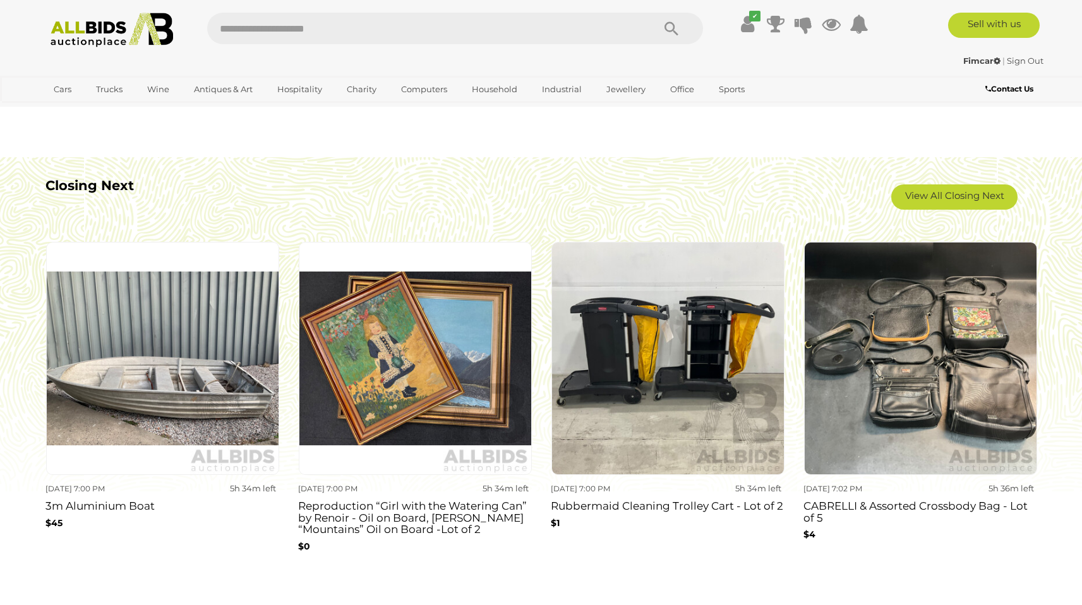
scroll to position [1101, 0]
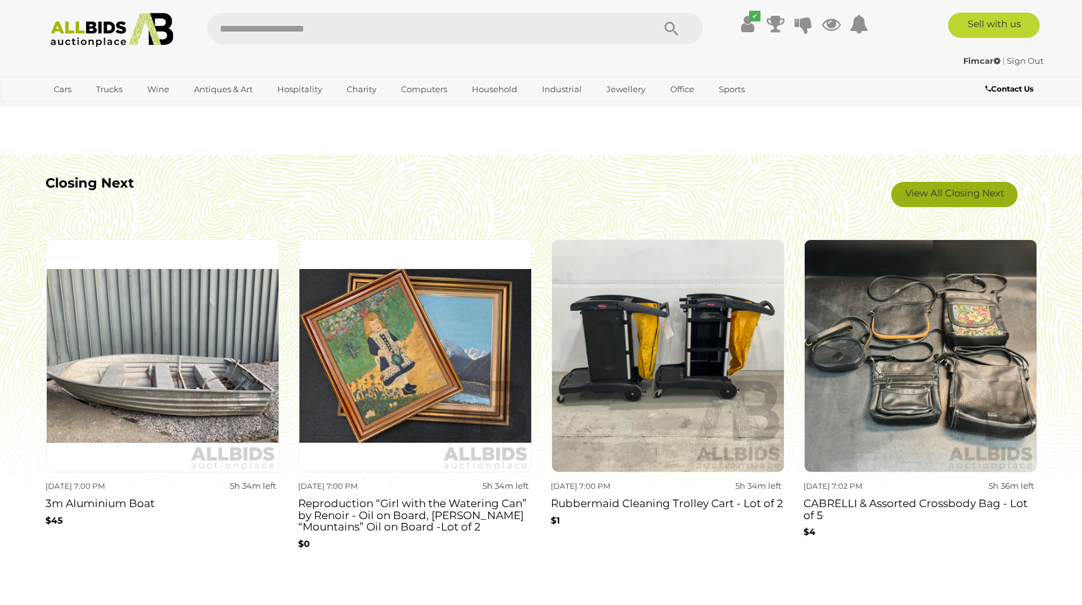
click at [942, 188] on link "View All Closing Next" at bounding box center [954, 194] width 126 height 25
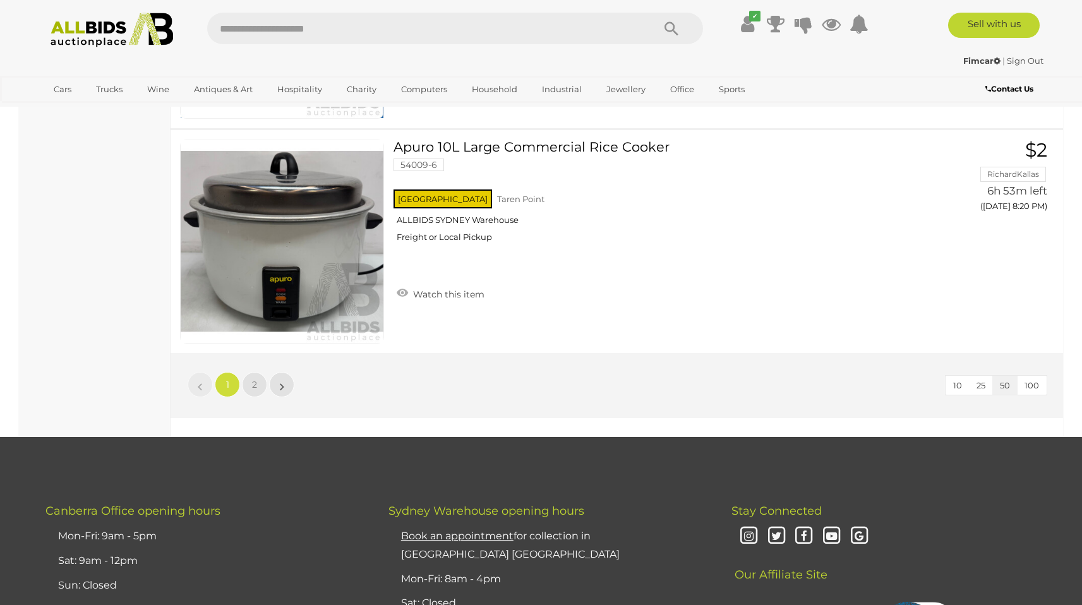
scroll to position [11046, 0]
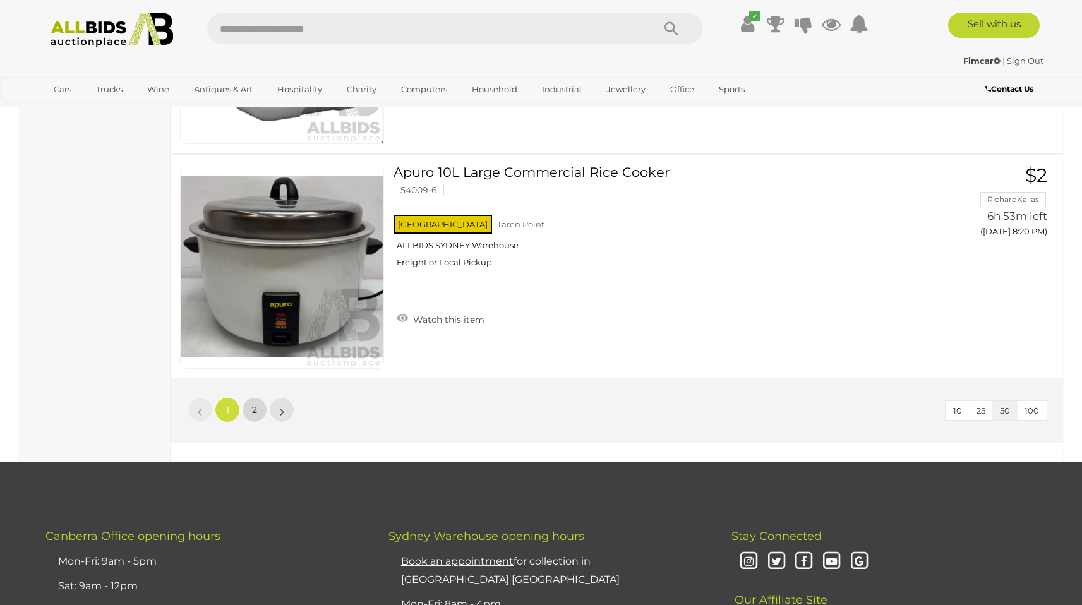
click at [255, 411] on span "2" at bounding box center [254, 409] width 5 height 11
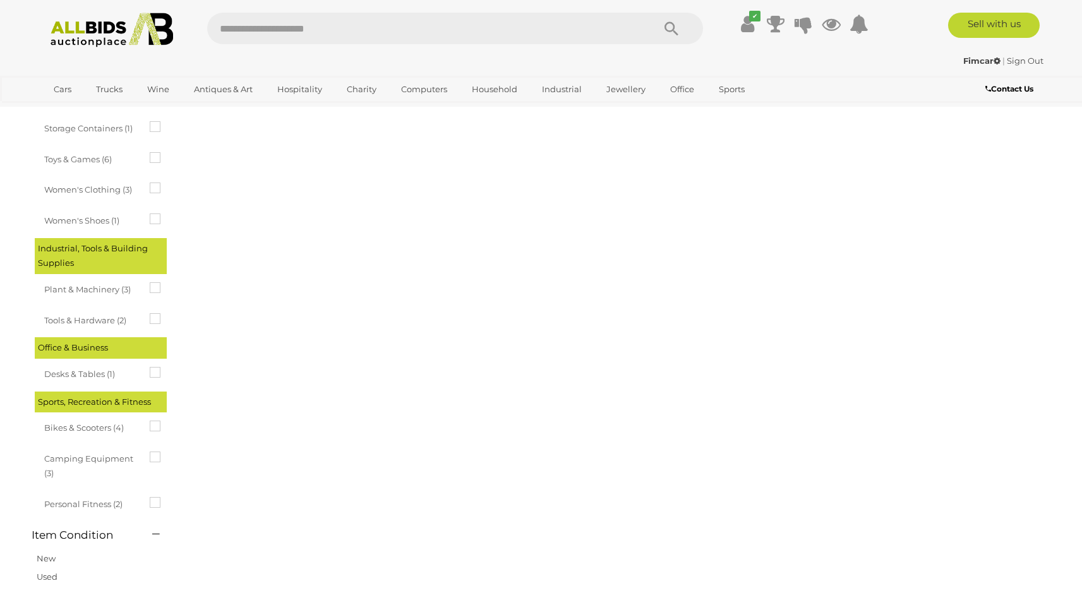
scroll to position [44, 0]
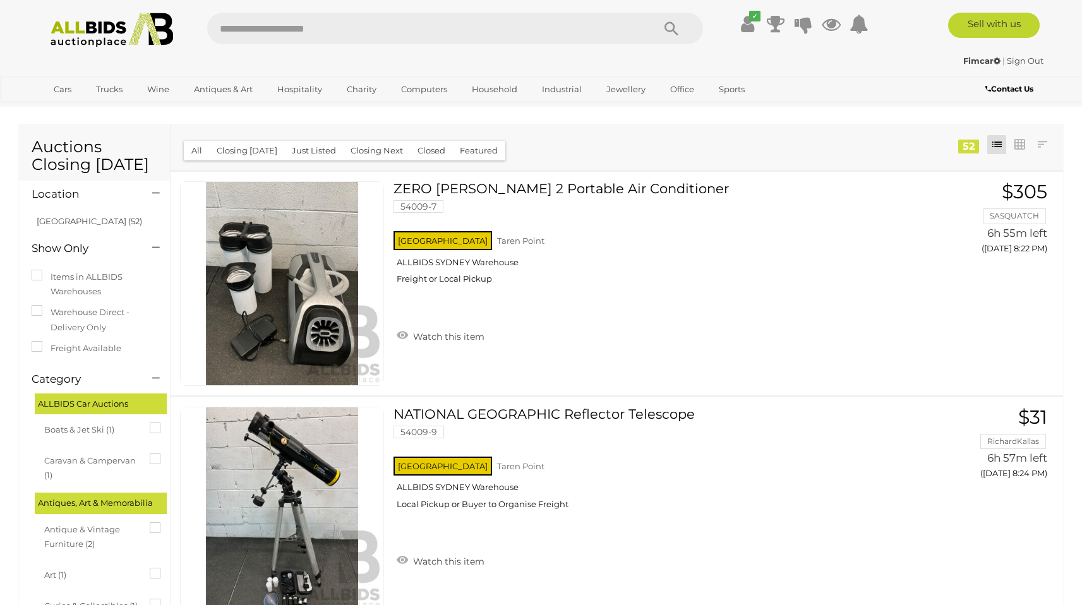
click at [90, 45] on img at bounding box center [112, 30] width 137 height 35
